Goal: Task Accomplishment & Management: Use online tool/utility

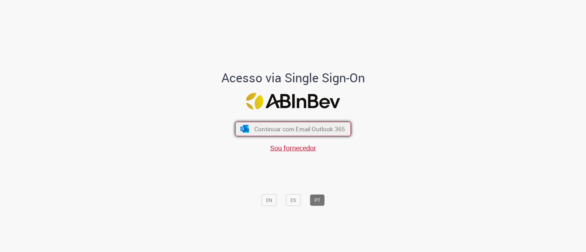
click at [307, 125] on span "Continuar com Email Outlook 365" at bounding box center [299, 129] width 91 height 8
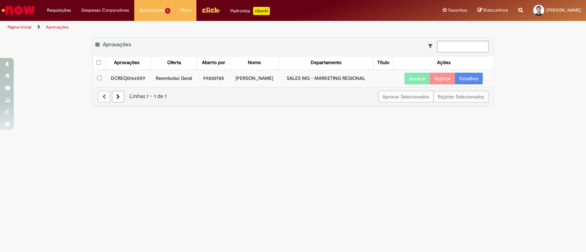
click at [467, 78] on link "Detalhes" at bounding box center [469, 79] width 28 height 12
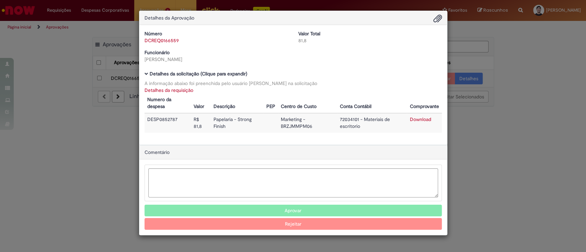
click at [334, 211] on button "Aprovar" at bounding box center [293, 211] width 297 height 12
